Goal: Participate in discussion

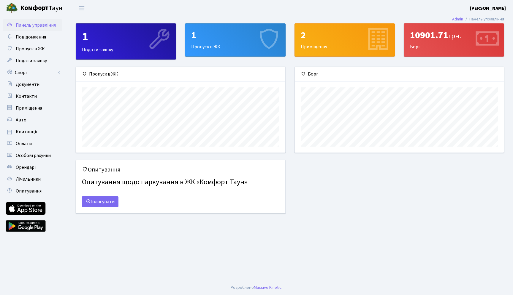
scroll to position [86, 209]
click at [87, 199] on icon at bounding box center [88, 201] width 5 height 5
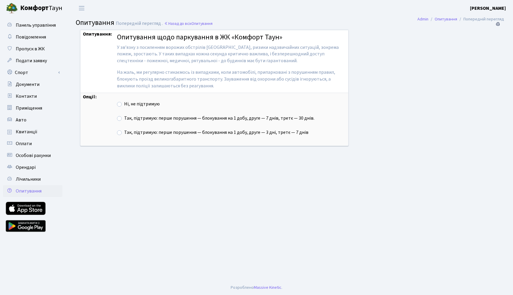
click at [118, 101] on div "Ні, не підтримую" at bounding box center [231, 104] width 229 height 7
click at [124, 104] on label "Ні, не підтримую" at bounding box center [142, 104] width 36 height 7
click at [124, 104] on input "Ні, не підтримую" at bounding box center [126, 103] width 4 height 4
radio input "true"
